Goal: Task Accomplishment & Management: Use online tool/utility

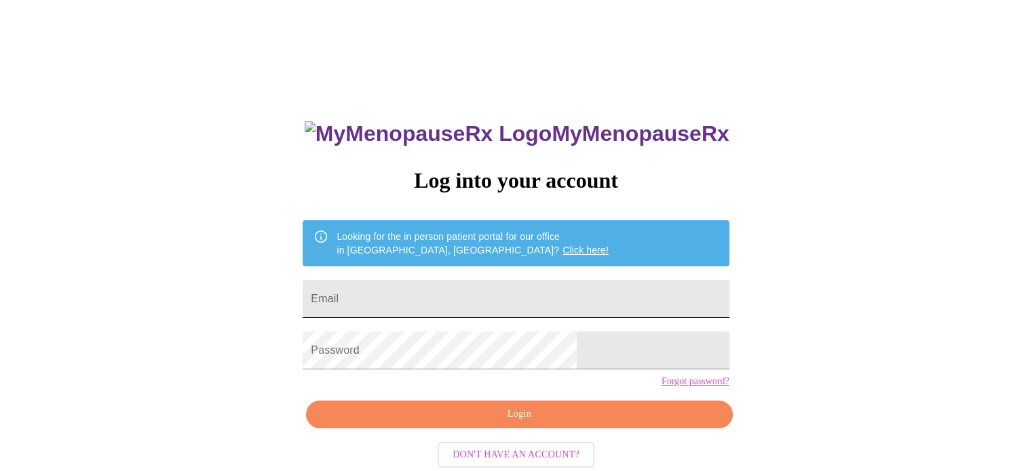
click at [431, 293] on input "Email" at bounding box center [516, 299] width 426 height 38
type input "amyknowak@gmail.com"
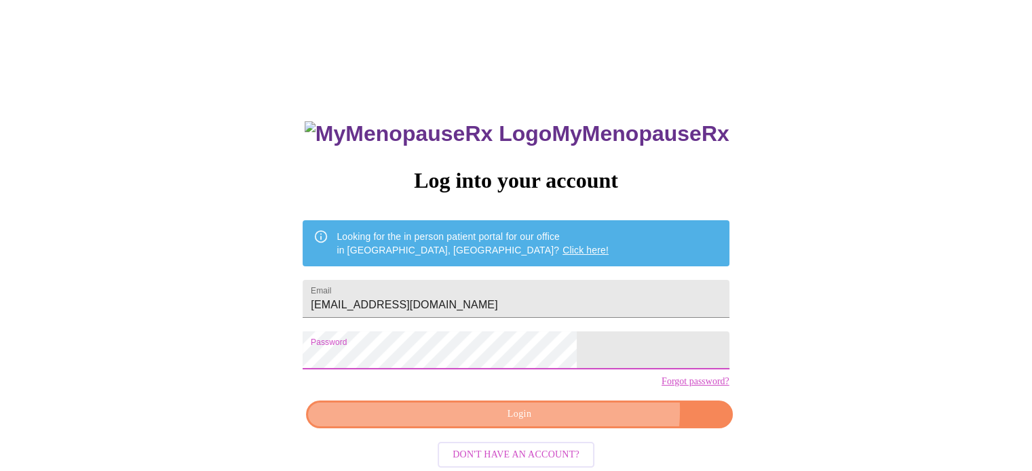
click at [569, 423] on span "Login" at bounding box center [518, 414] width 395 height 17
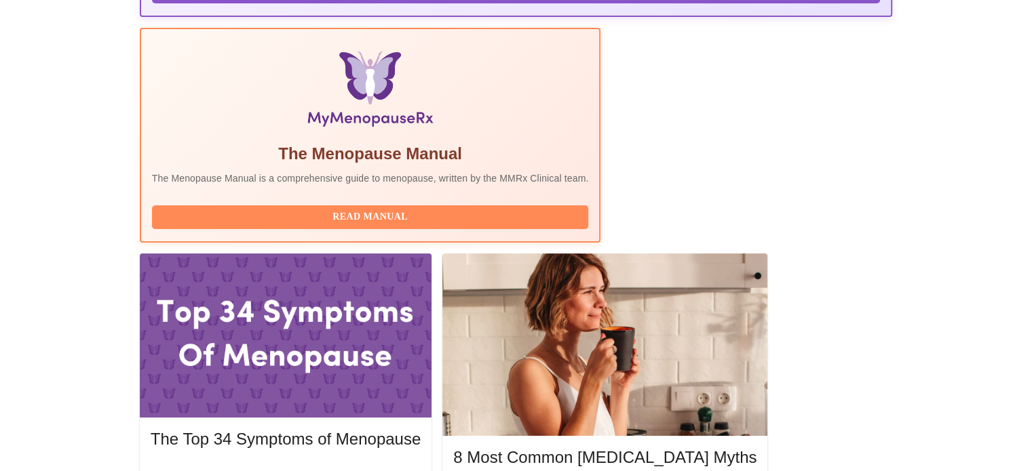
scroll to position [407, 0]
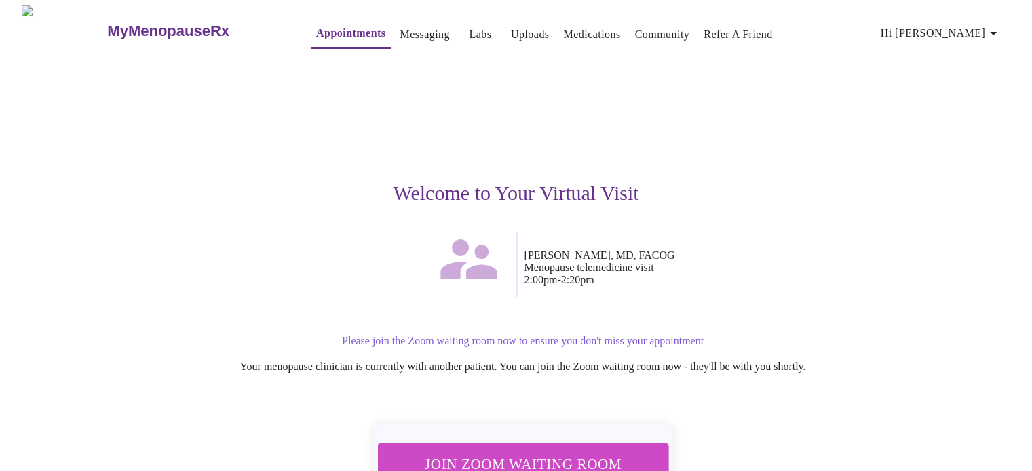
click at [625, 452] on span "Join Zoom Waiting Room" at bounding box center [522, 464] width 255 height 25
